Goal: Use online tool/utility: Utilize a website feature to perform a specific function

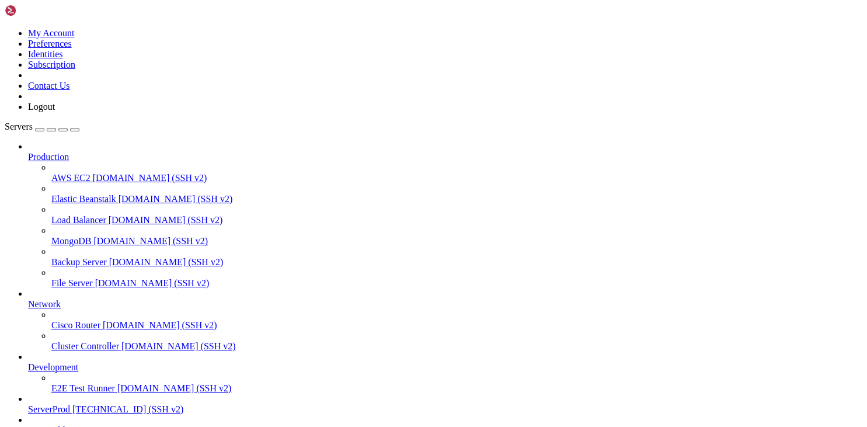
scroll to position [75, 0]
click at [70, 404] on span "ServerProd" at bounding box center [49, 409] width 42 height 10
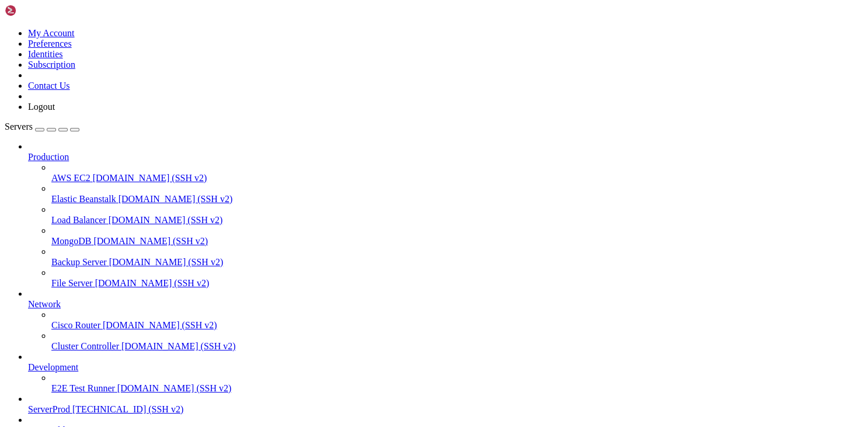
scroll to position [97, 0]
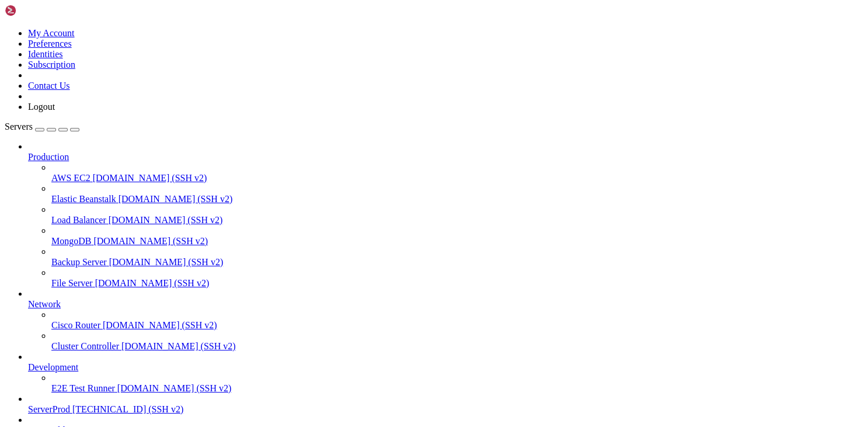
scroll to position [2496, 0]
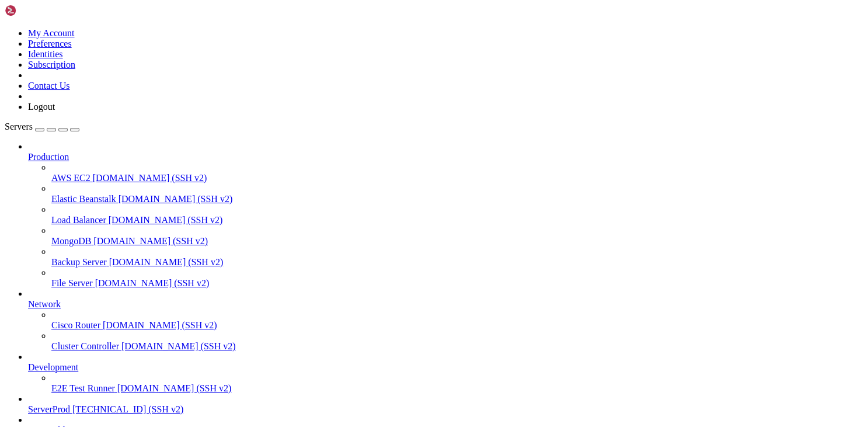
scroll to position [5275, 0]
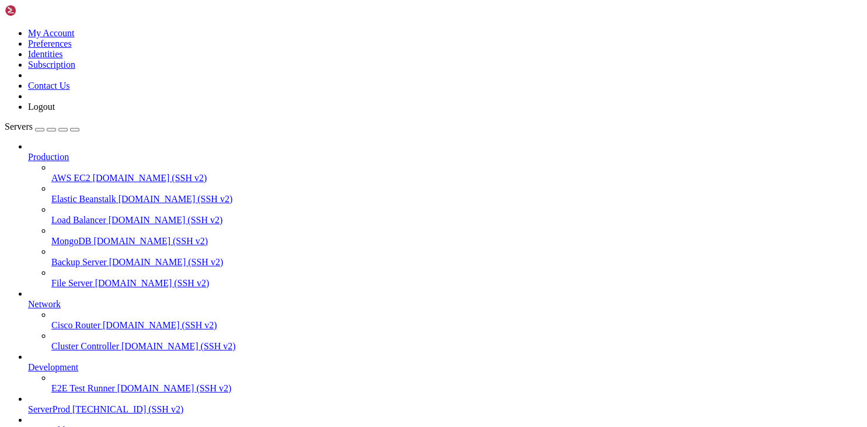
scroll to position [75, 0]
click at [86, 404] on span "[TECHNICAL_ID] (SSH v2)" at bounding box center [127, 409] width 111 height 10
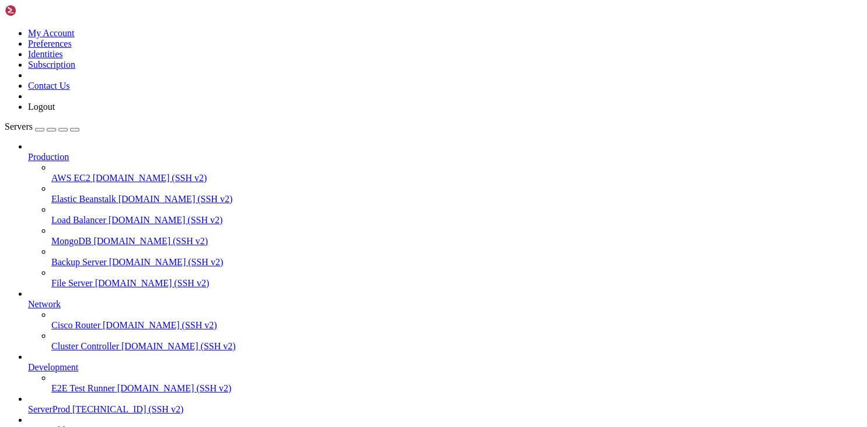
scroll to position [273, 0]
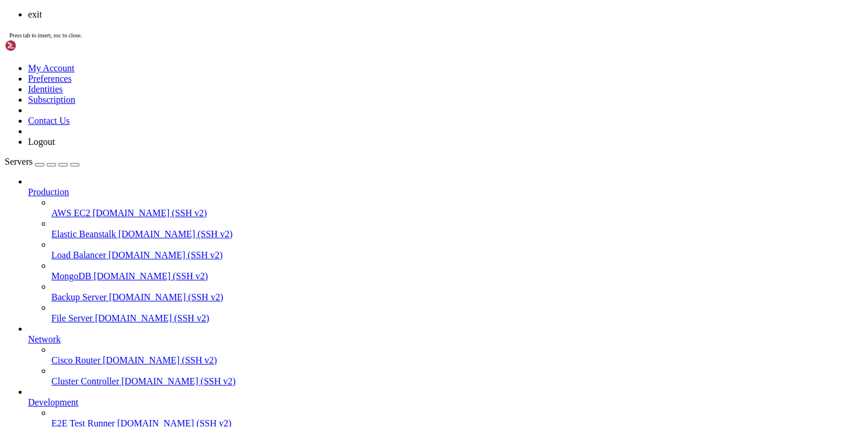
scroll to position [1111, 0]
